Goal: Task Accomplishment & Management: Complete application form

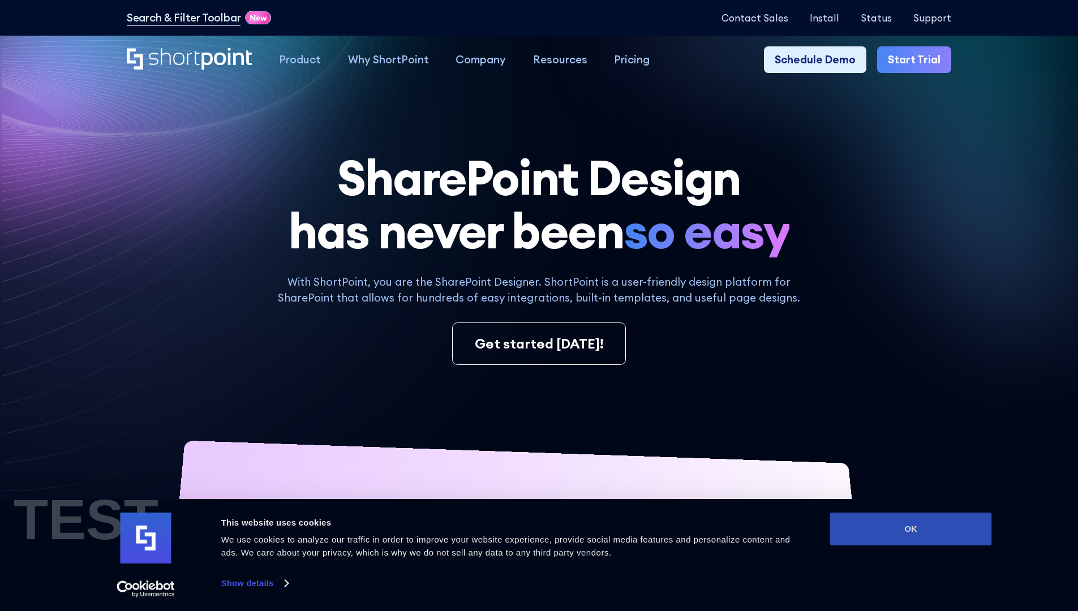
click at [910, 529] on button "OK" at bounding box center [911, 529] width 162 height 33
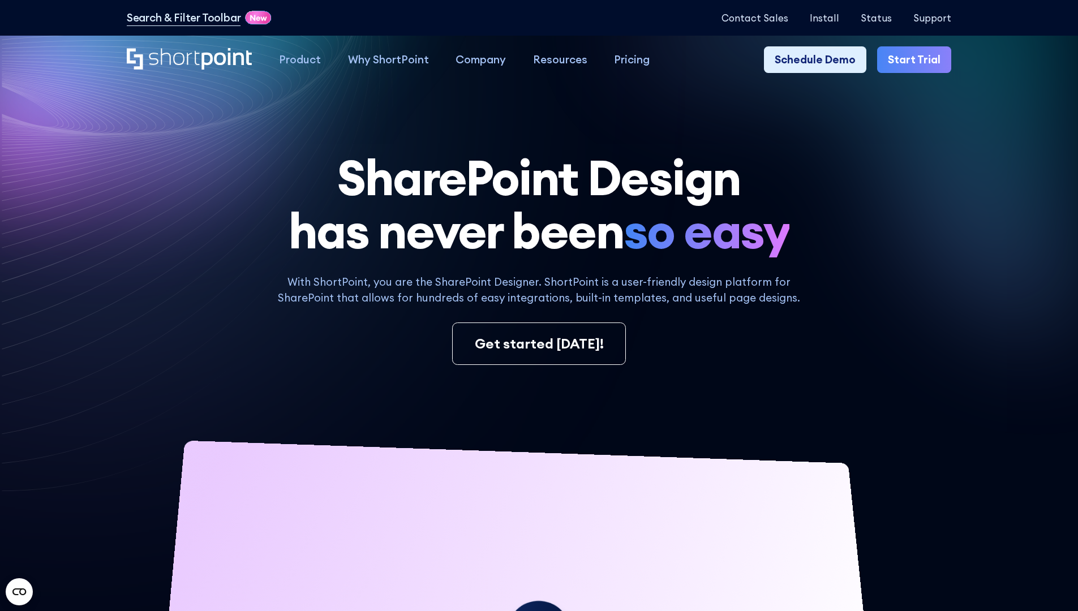
click at [918, 60] on link "Start Trial" at bounding box center [914, 59] width 74 height 27
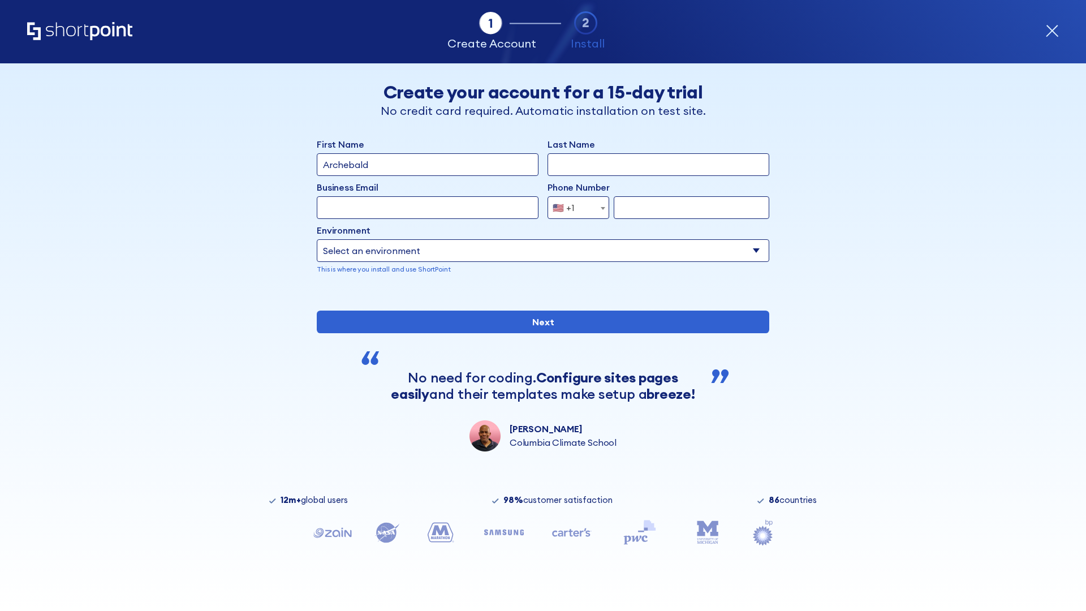
type input "Archebald"
type input "Berkuskv"
type input "2125556789"
select select "Microsoft 365"
type input "2125556789"
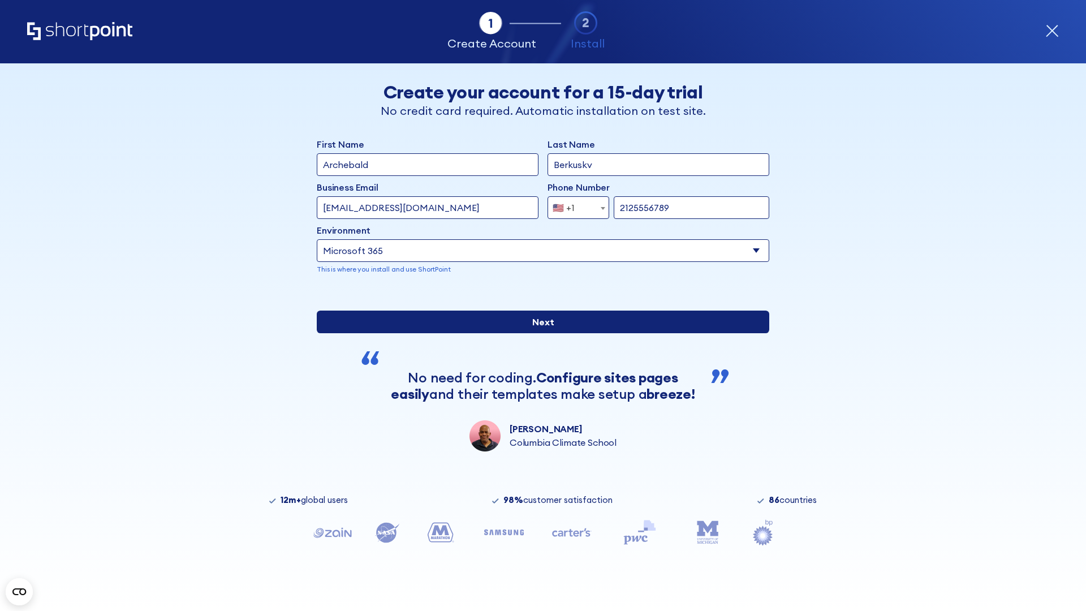
scroll to position [3, 0]
click at [539, 333] on input "Next" at bounding box center [543, 322] width 453 height 23
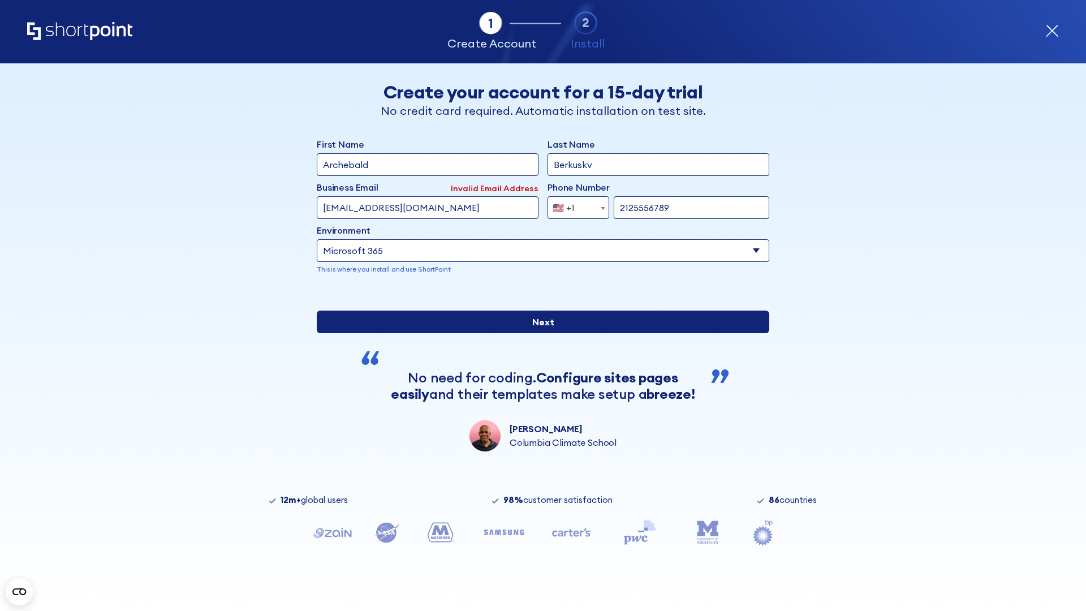
click at [539, 333] on input "Next" at bounding box center [543, 322] width 453 height 23
type input "test@shortpoint.com"
click at [539, 333] on input "Next" at bounding box center [543, 322] width 453 height 23
